Goal: Information Seeking & Learning: Learn about a topic

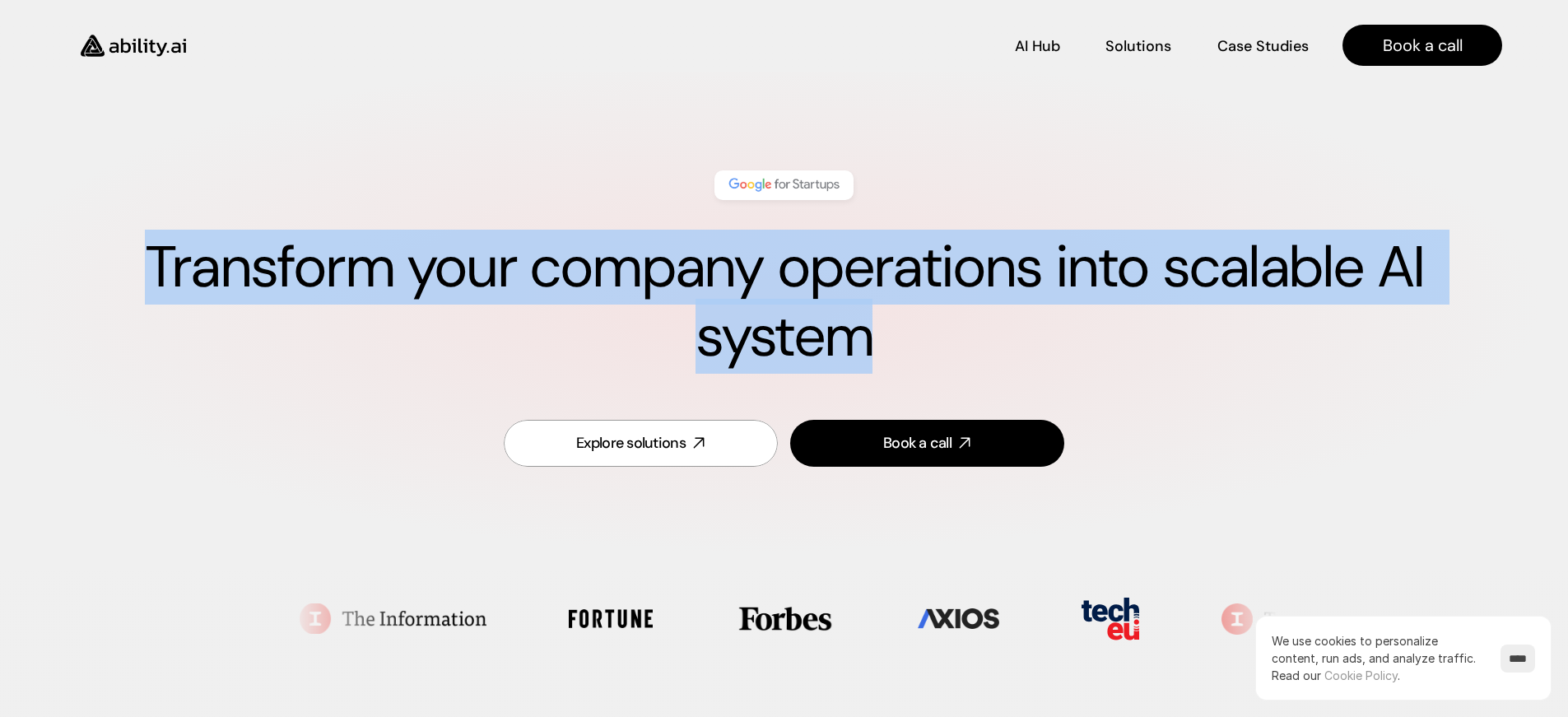
drag, startPoint x: 153, startPoint y: 246, endPoint x: 1098, endPoint y: 329, distance: 948.6
click at [1098, 329] on h1 "Transform your company operations into scalable AI system" at bounding box center [783, 302] width 1436 height 138
drag, startPoint x: 1098, startPoint y: 329, endPoint x: 59, endPoint y: 269, distance: 1040.7
click at [49, 269] on div "Transform your company operations into scalable AI system Explore solutions Boo…" at bounding box center [784, 320] width 1502 height 399
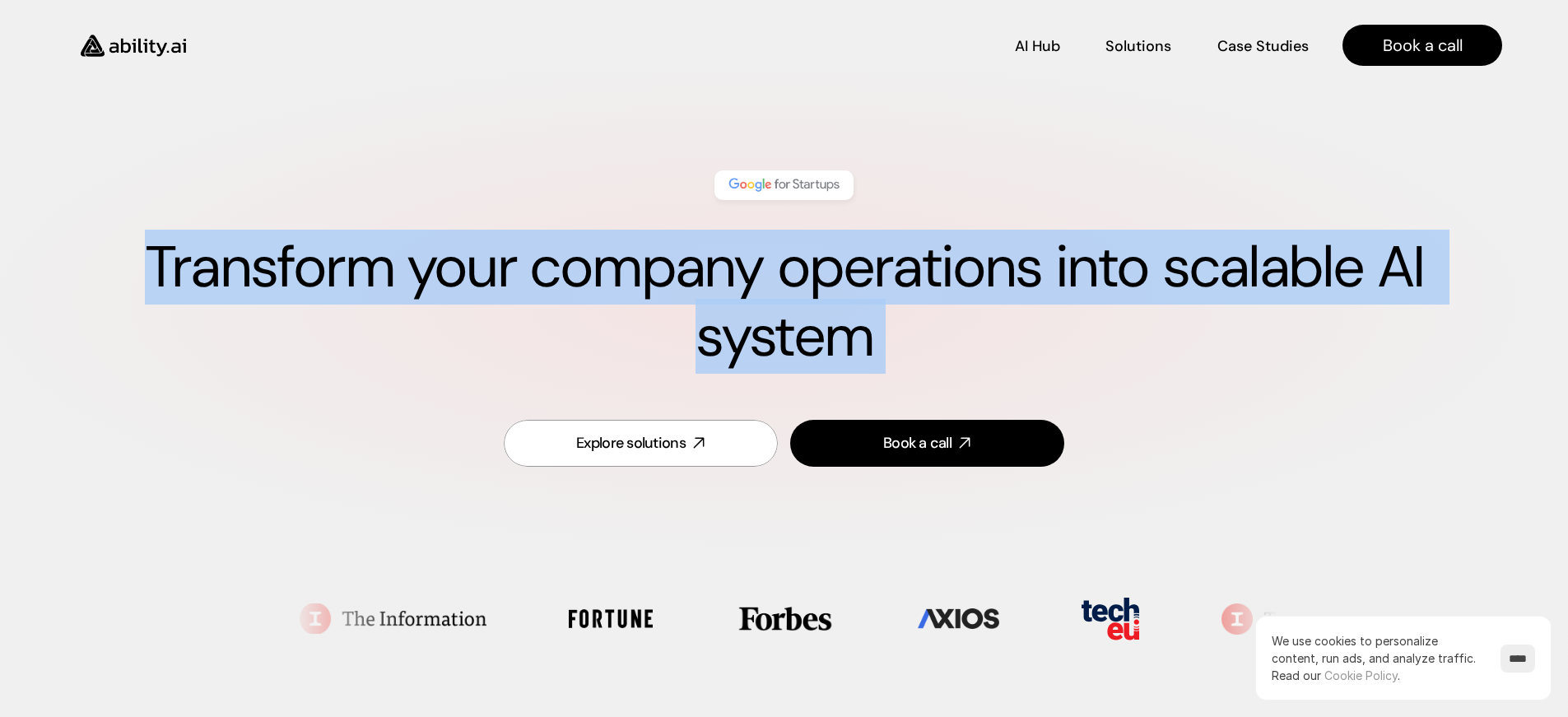
drag, startPoint x: 59, startPoint y: 269, endPoint x: 1040, endPoint y: 364, distance: 985.6
click at [1041, 364] on div "Transform your company operations into scalable AI system Explore solutions Boo…" at bounding box center [784, 320] width 1502 height 399
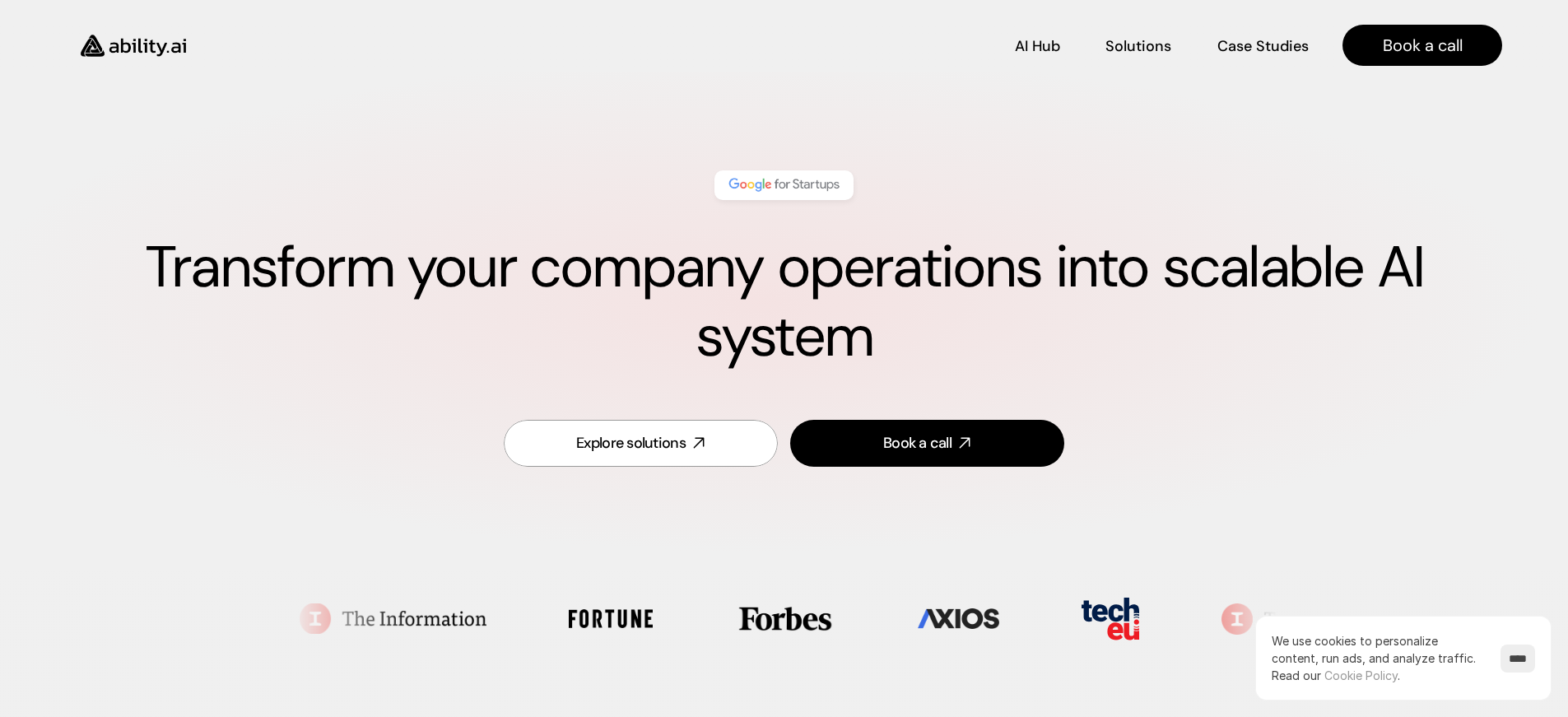
drag, startPoint x: 993, startPoint y: 346, endPoint x: 995, endPoint y: 320, distance: 26.1
click at [993, 346] on h1 "Transform your company operations into scalable AI system" at bounding box center [783, 302] width 1436 height 138
click at [1235, 448] on div "Explore solutions Book a call" at bounding box center [783, 443] width 1436 height 87
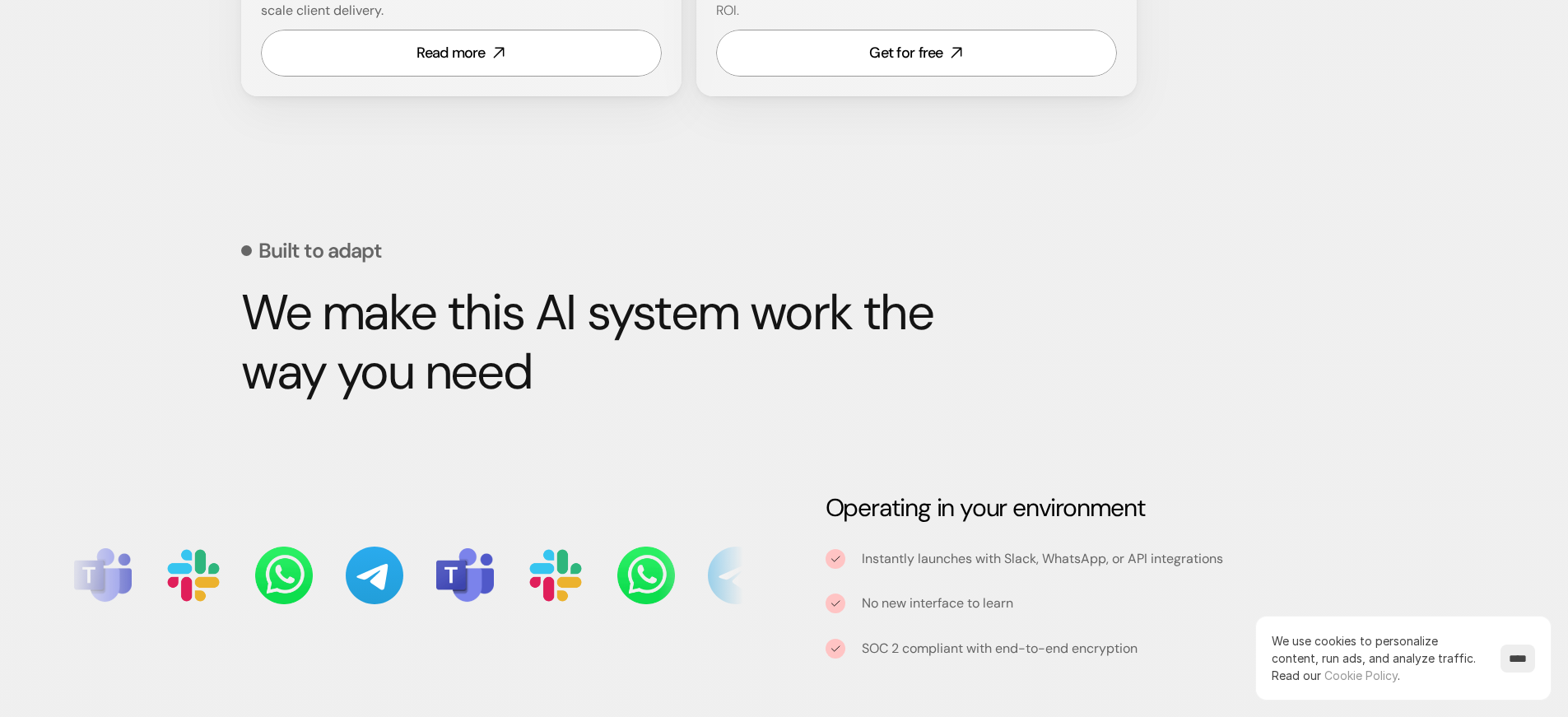
scroll to position [1390, 0]
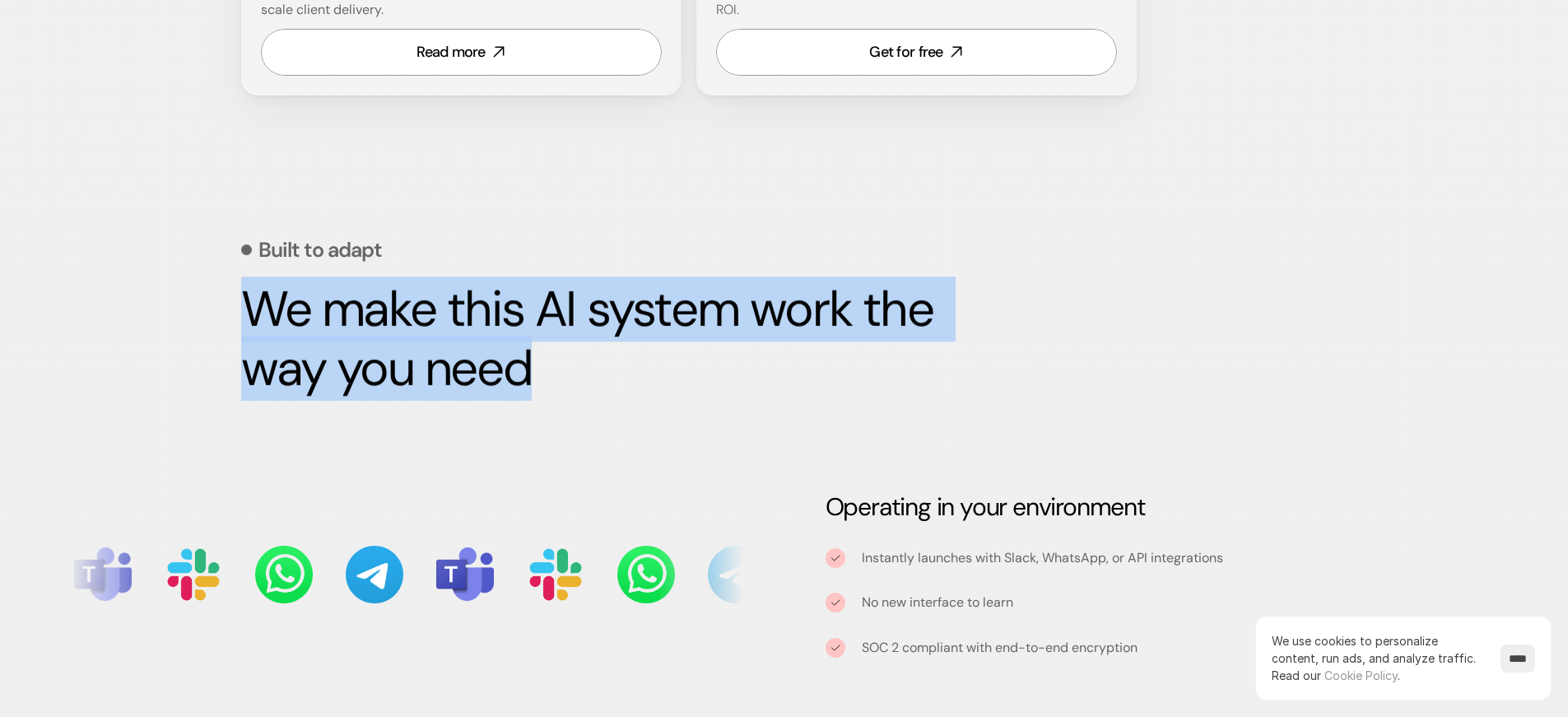
drag, startPoint x: 212, startPoint y: 304, endPoint x: 655, endPoint y: 376, distance: 448.8
click at [655, 376] on div "Built to adapt We make this AI system work the way you need Operating in your e…" at bounding box center [784, 574] width 1568 height 874
click at [655, 376] on h2 "We make this AI system work the way you need" at bounding box center [632, 339] width 781 height 119
drag, startPoint x: 655, startPoint y: 376, endPoint x: 204, endPoint y: 307, distance: 456.2
click at [204, 307] on div "Built to adapt We make this AI system work the way you need Operating in your e…" at bounding box center [784, 574] width 1568 height 874
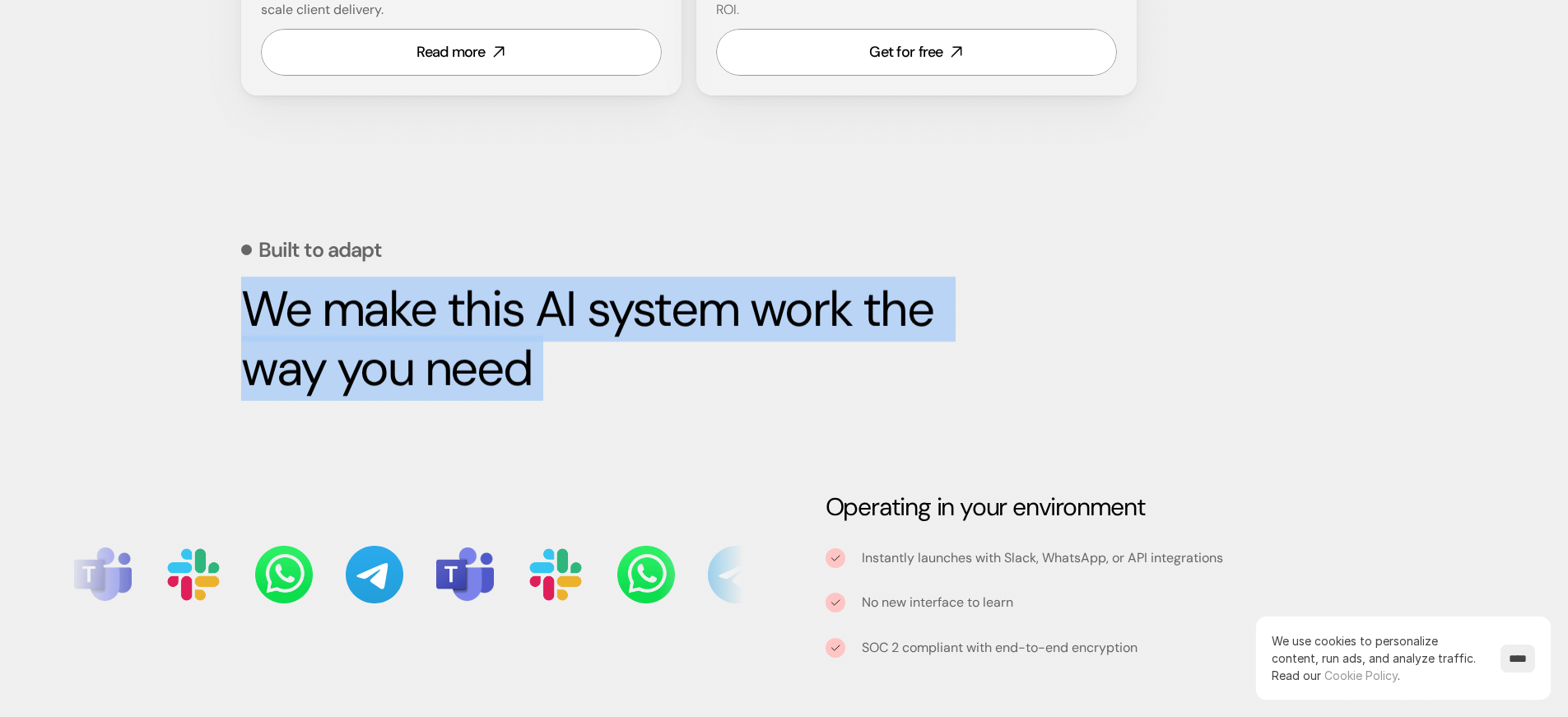
click at [204, 307] on div "Built to adapt We make this AI system work the way you need Operating in your e…" at bounding box center [784, 574] width 1568 height 874
drag, startPoint x: 204, startPoint y: 307, endPoint x: 762, endPoint y: 367, distance: 561.2
click at [762, 367] on div "Built to adapt We make this AI system work the way you need Operating in your e…" at bounding box center [784, 574] width 1568 height 874
click at [762, 367] on h2 "We make this AI system work the way you need" at bounding box center [632, 339] width 781 height 119
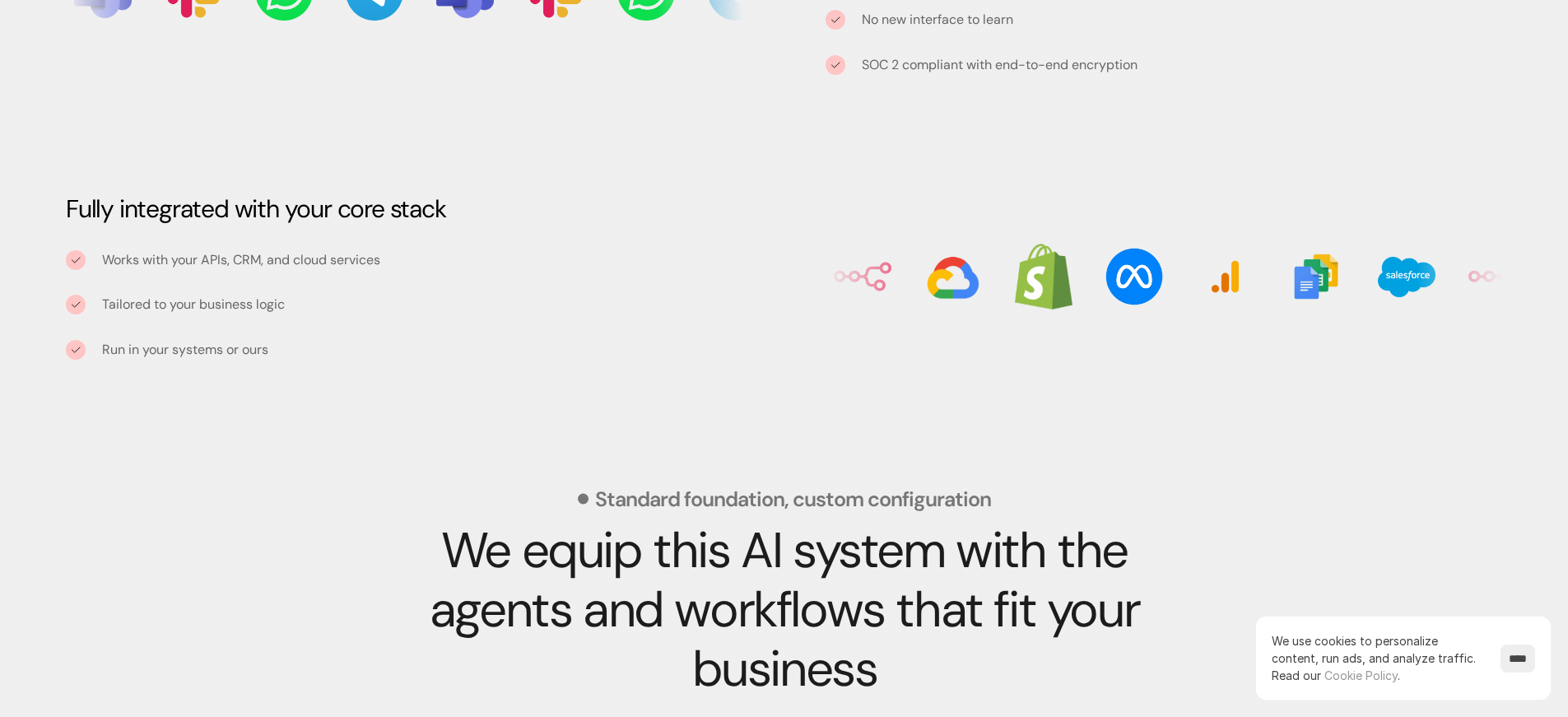
scroll to position [1975, 0]
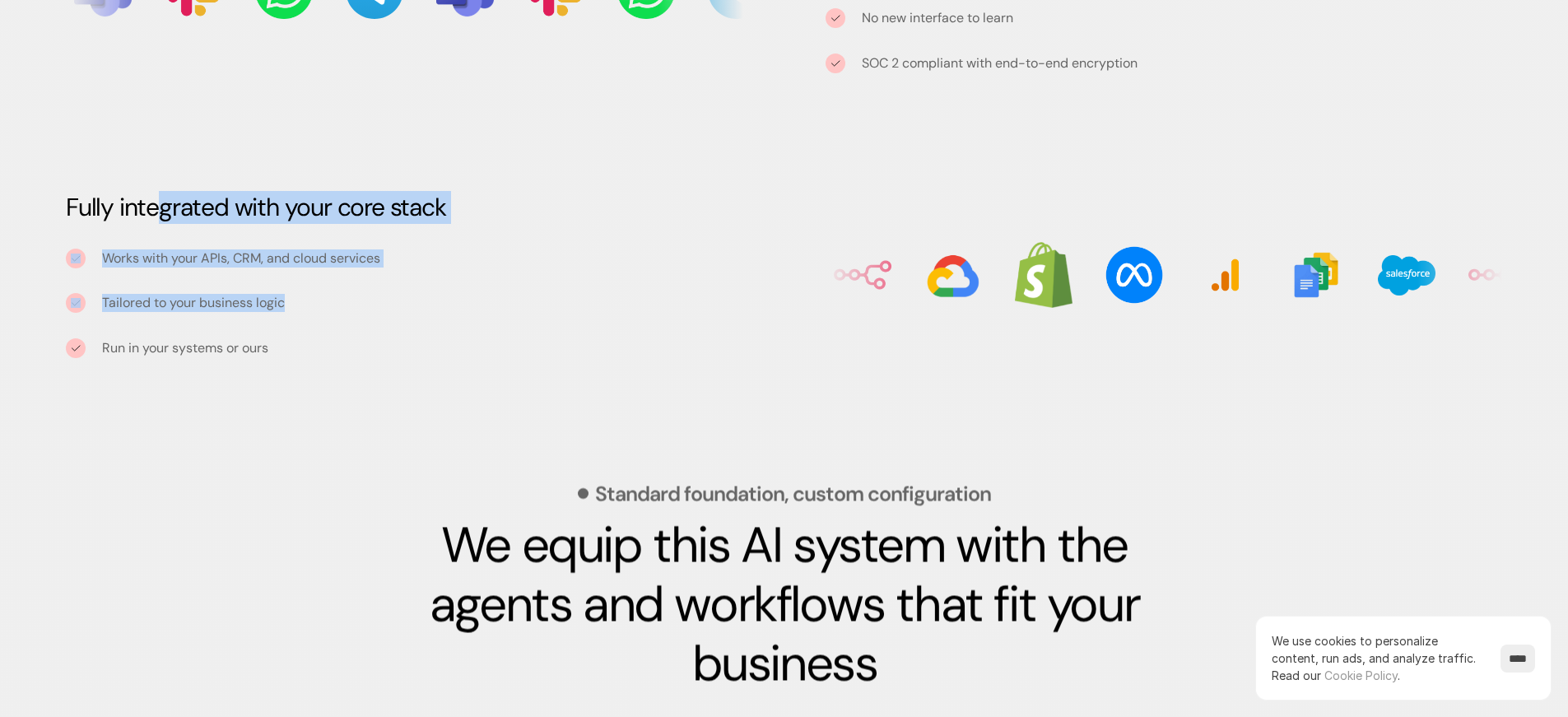
drag, startPoint x: 159, startPoint y: 213, endPoint x: 356, endPoint y: 351, distance: 240.5
click at [356, 351] on div "Fully integrated with your core stack Works with your APIs, CRM, and cloud serv…" at bounding box center [405, 275] width 743 height 176
click at [356, 351] on div "Works with your APIs, CRM, and cloud services Tailored to your business logic R…" at bounding box center [404, 303] width 677 height 110
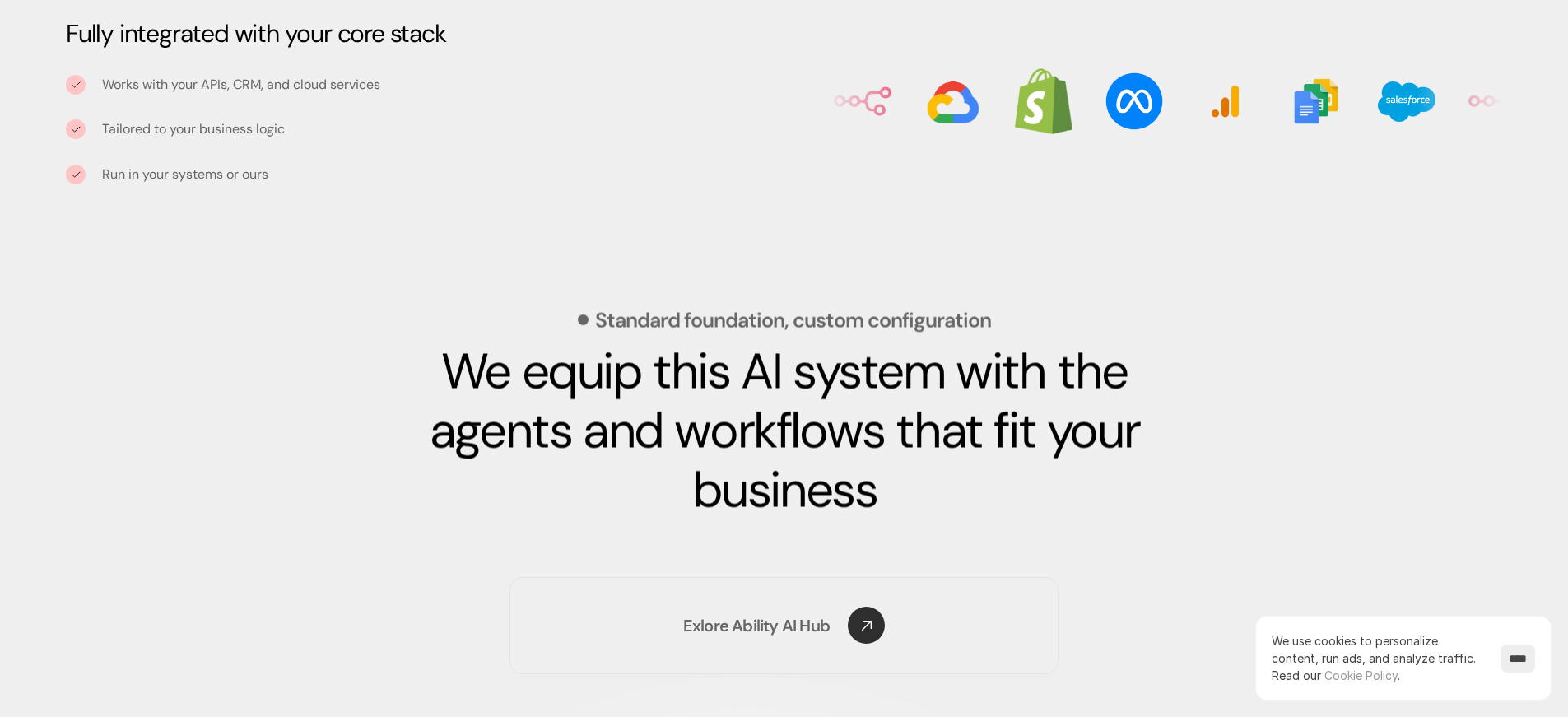
scroll to position [2149, 0]
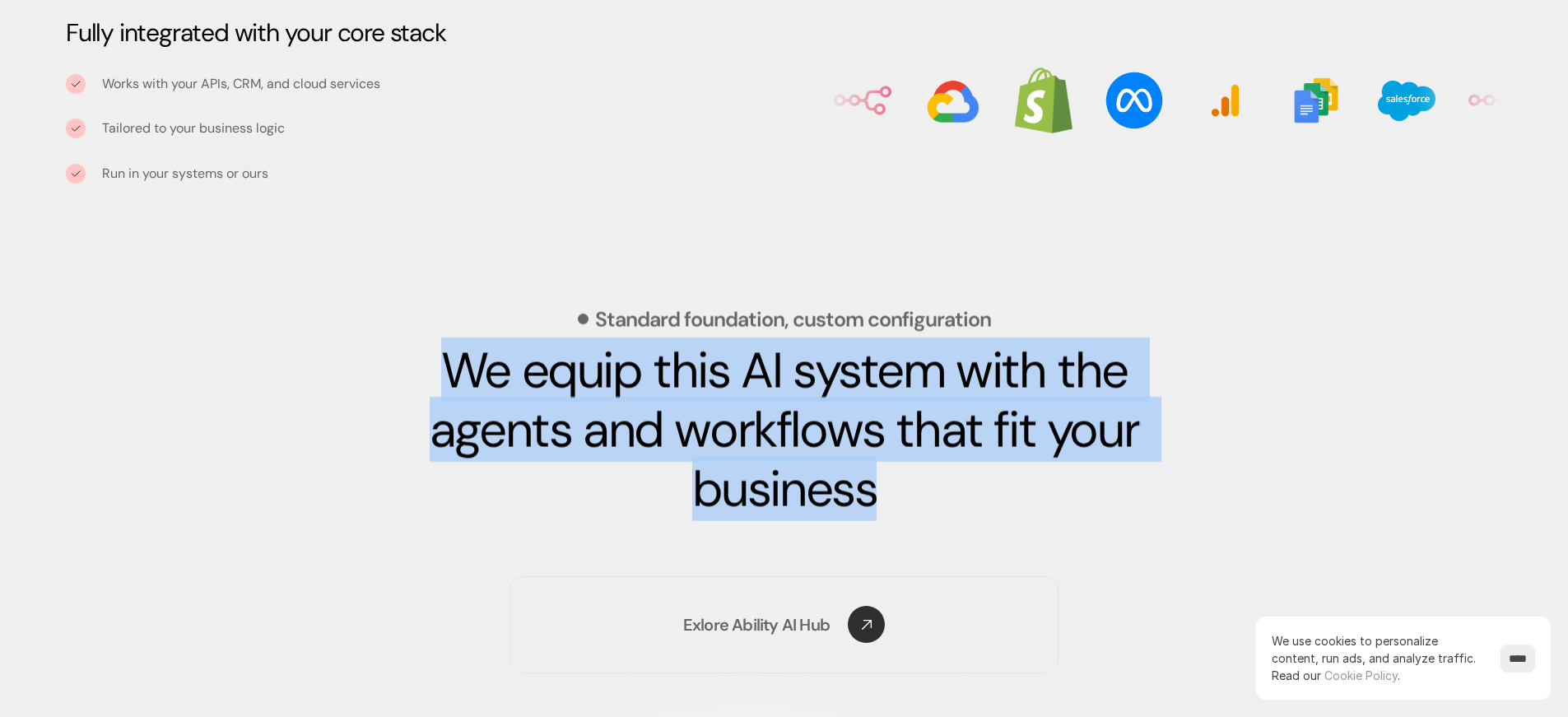
drag, startPoint x: 969, startPoint y: 486, endPoint x: 429, endPoint y: 361, distance: 554.3
click at [429, 361] on h3 "We equip this AI system with the agents and workflows that fit your business" at bounding box center [783, 429] width 781 height 178
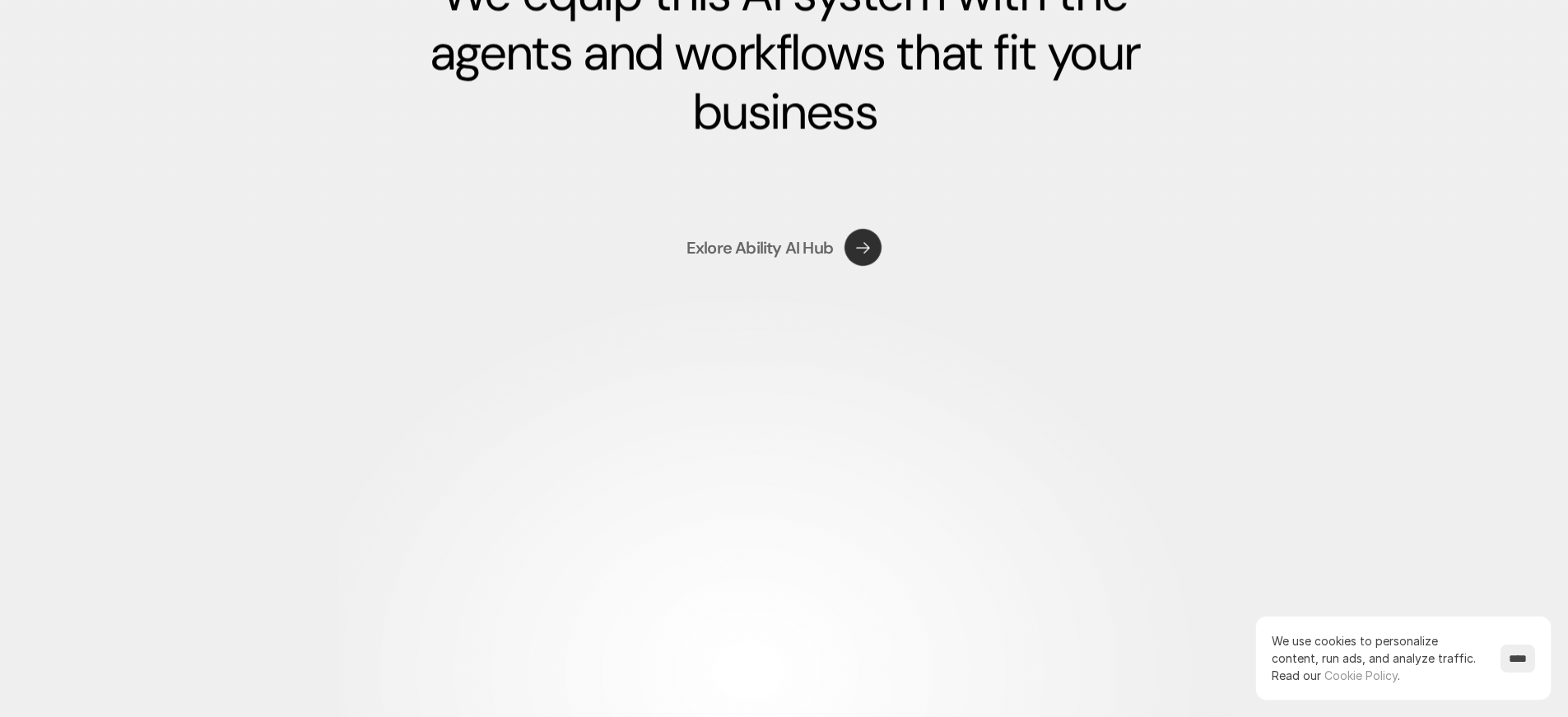
scroll to position [2527, 0]
click at [860, 247] on use at bounding box center [863, 247] width 52 height 52
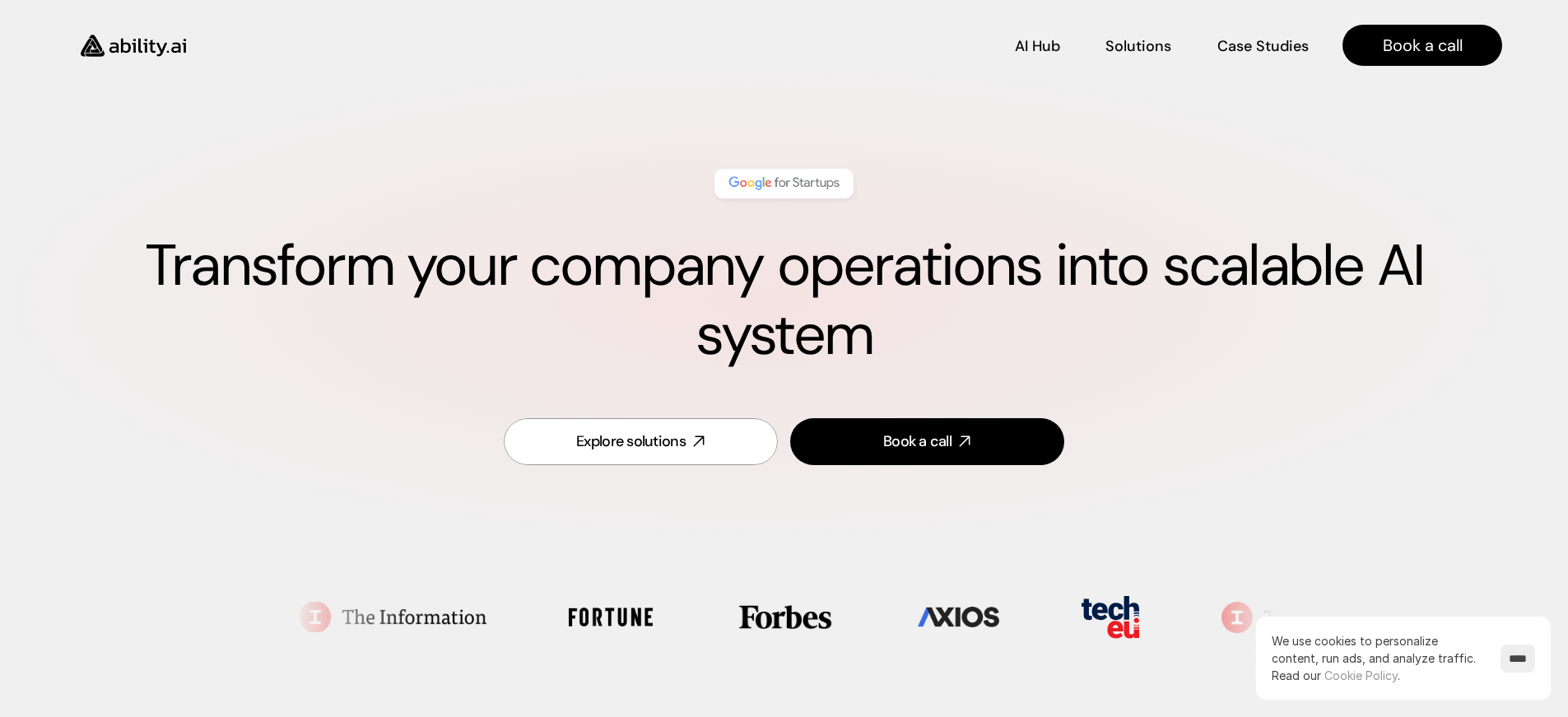
scroll to position [0, 0]
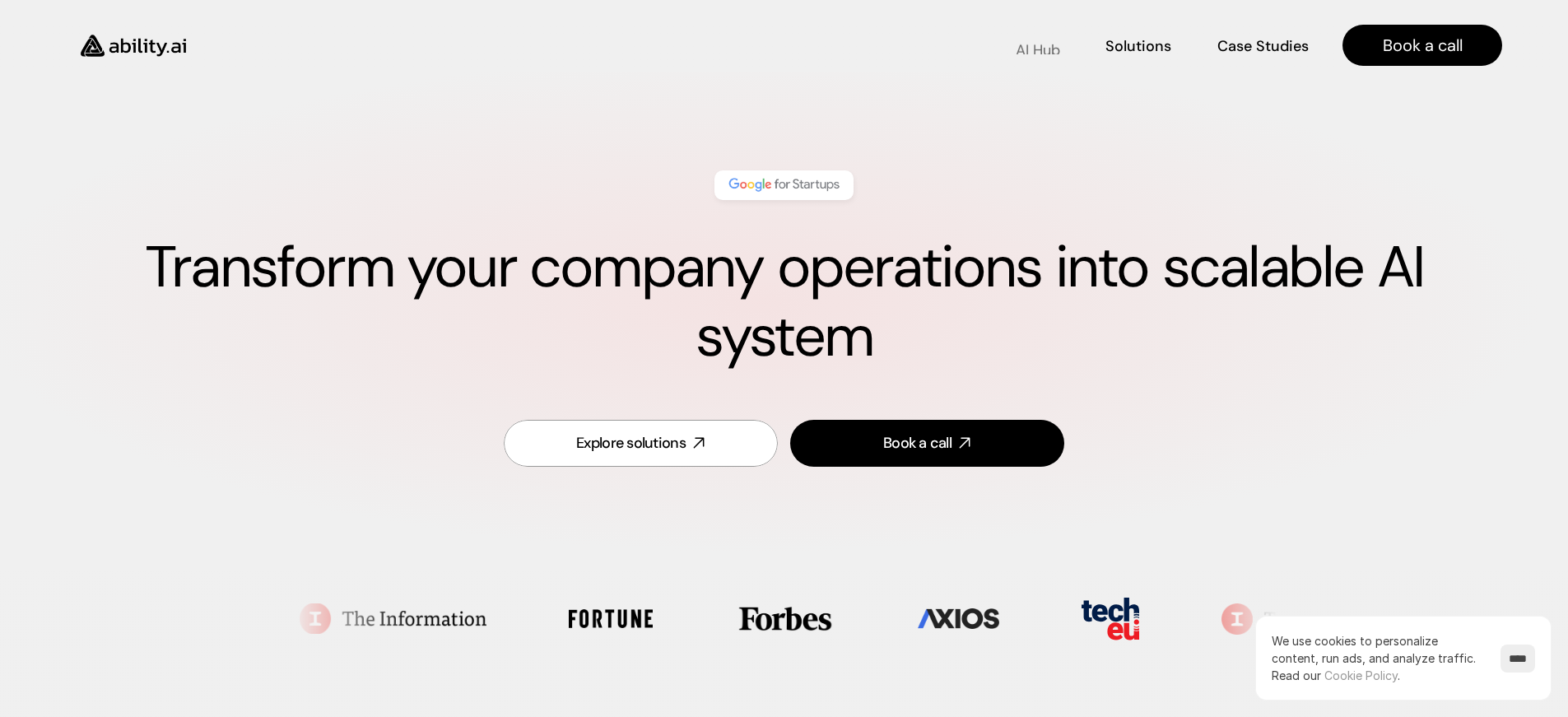
click at [1030, 44] on p "AI Hub" at bounding box center [1037, 51] width 45 height 21
